Goal: Ask a question

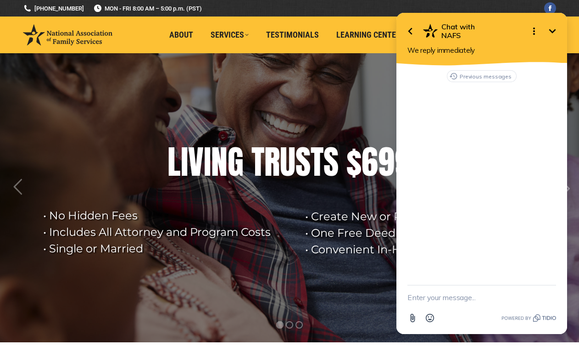
click at [457, 295] on textarea "New message" at bounding box center [481, 297] width 149 height 24
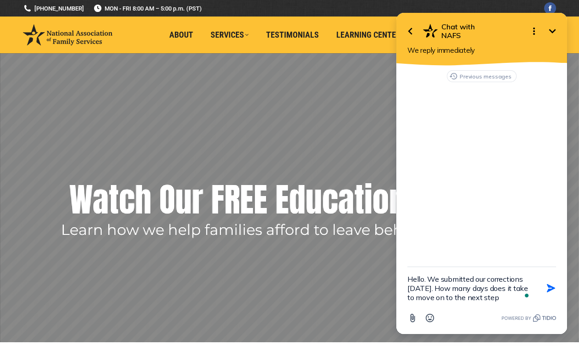
type textarea "Hello. We submitted our corrections [DATE]. How many days does it take to move …"
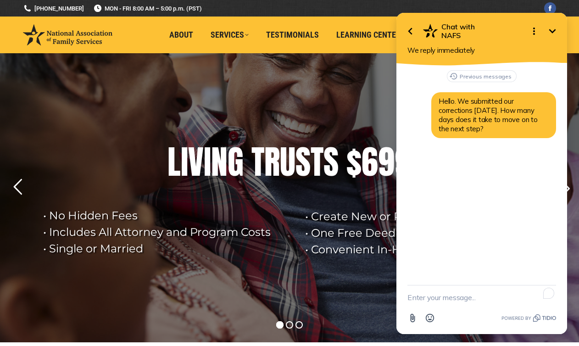
click at [374, 102] on rs-layer at bounding box center [289, 197] width 579 height 289
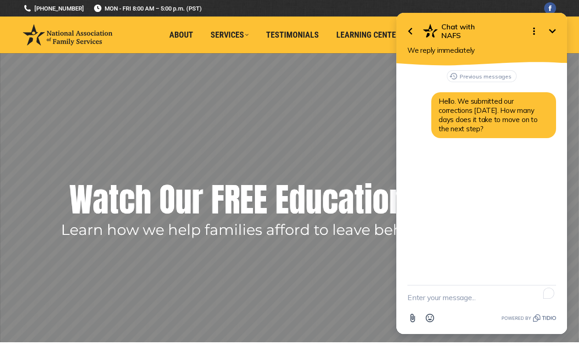
click at [554, 29] on icon "Minimize" at bounding box center [552, 31] width 11 height 11
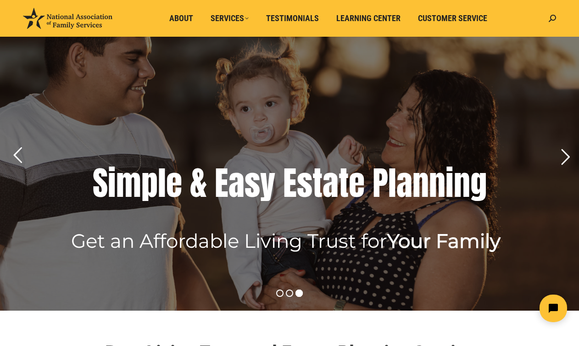
scroll to position [41, 0]
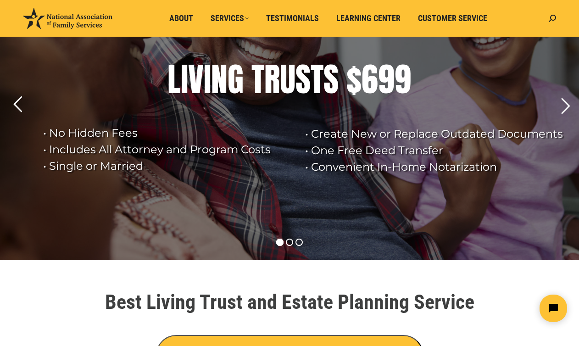
scroll to position [86, 0]
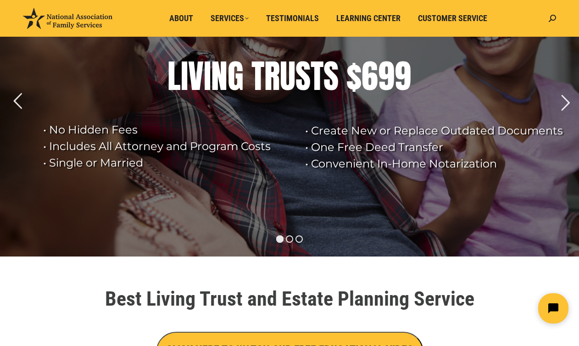
click at [554, 307] on icon "Open chat widget" at bounding box center [558, 308] width 14 height 14
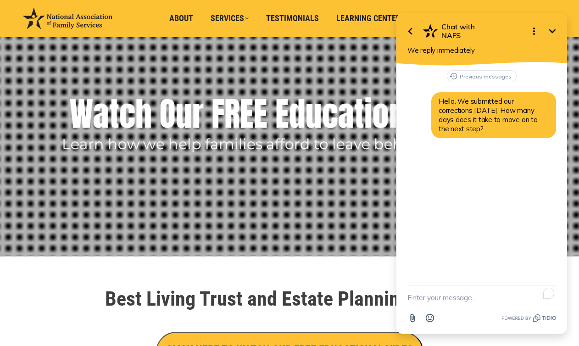
click at [437, 300] on textarea "To enrich screen reader interactions, please activate Accessibility in Grammarl…" at bounding box center [481, 297] width 149 height 24
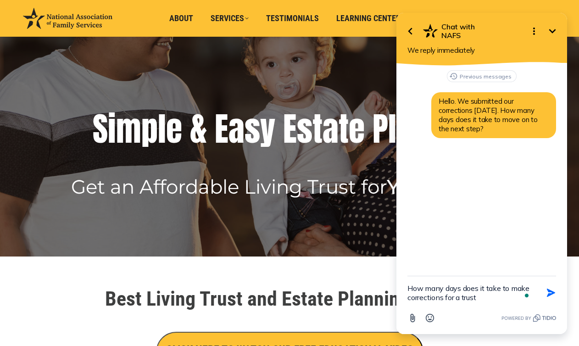
type textarea "How many days does it take to make corrections for a trust?"
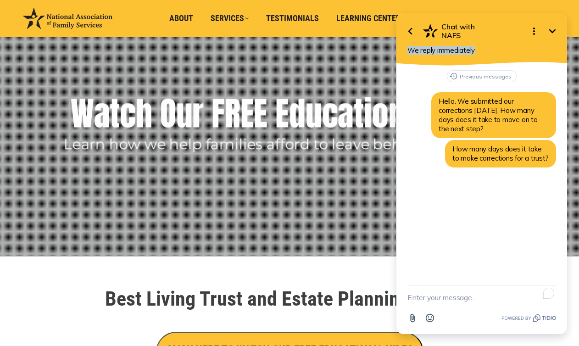
drag, startPoint x: 478, startPoint y: 50, endPoint x: 401, endPoint y: 50, distance: 76.2
click at [401, 50] on div "Go back Chat with NAFS Minimize Open options We reply immediately" at bounding box center [481, 39] width 171 height 53
copy span "We reply immediately"
click at [430, 297] on textarea "To enrich screen reader interactions, please activate Accessibility in Grammarl…" at bounding box center [481, 297] width 149 height 24
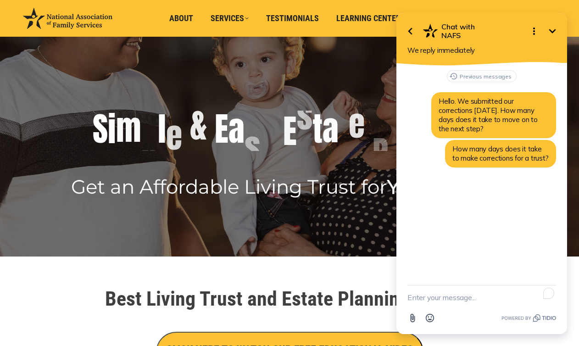
paste textarea "We reply immediately"
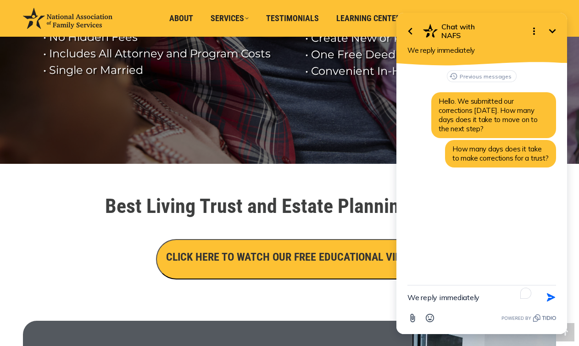
scroll to position [179, 0]
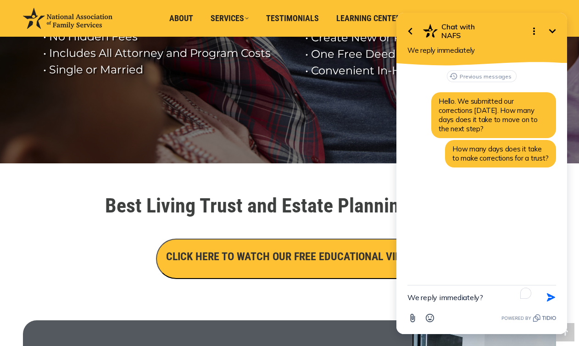
type textarea "We reply immediately?"
click at [422, 80] on div "Previous messages" at bounding box center [481, 80] width 149 height 21
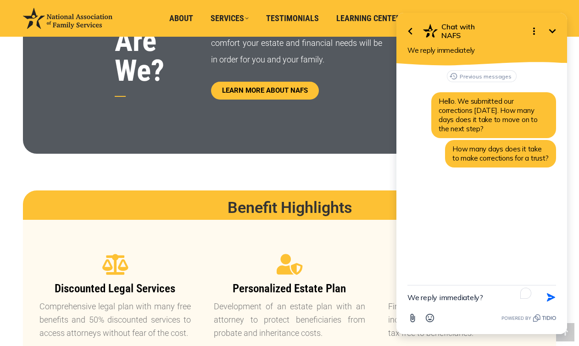
scroll to position [588, 0]
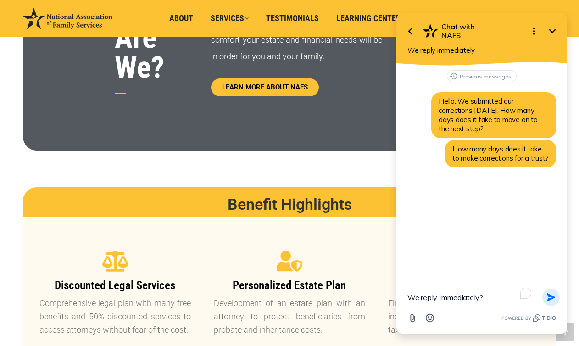
click at [551, 295] on icon "button" at bounding box center [551, 297] width 8 height 8
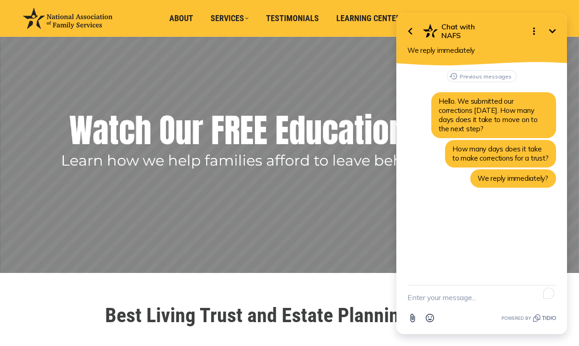
scroll to position [0, 0]
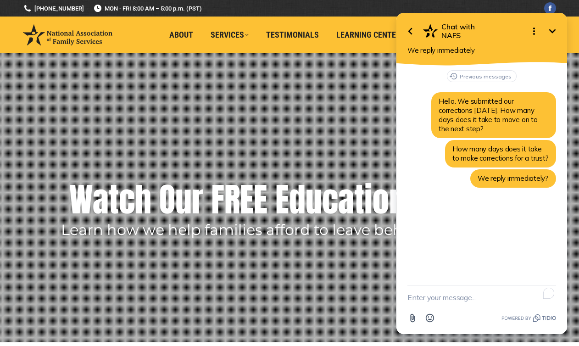
click at [357, 106] on rs-layer at bounding box center [289, 197] width 579 height 289
